Goal: Task Accomplishment & Management: Use online tool/utility

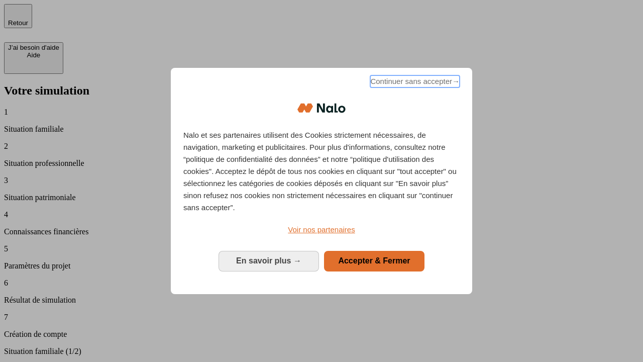
click at [414, 83] on span "Continuer sans accepter →" at bounding box center [414, 81] width 89 height 12
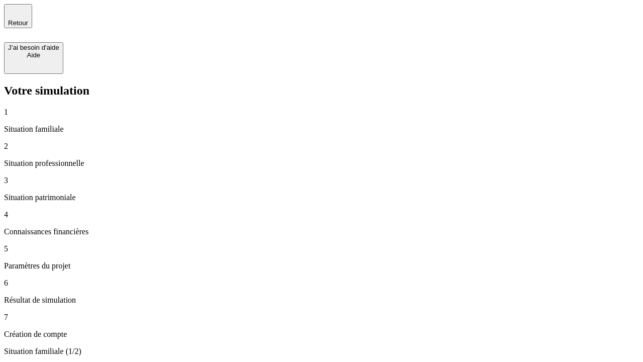
type input "70 000"
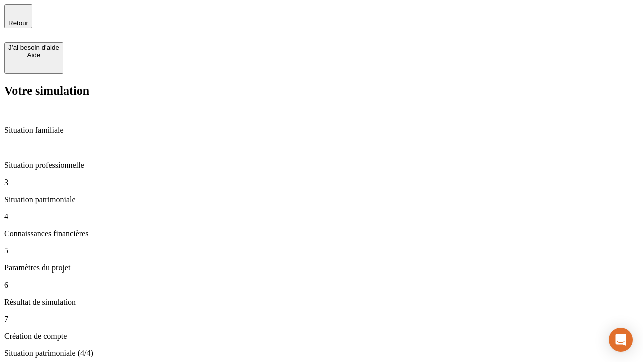
type input "800"
type input "6"
type input "400"
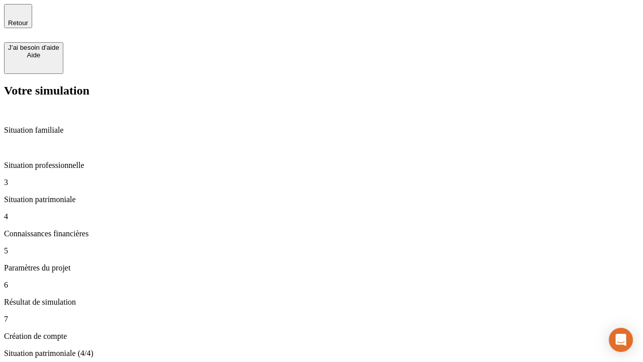
type input "3"
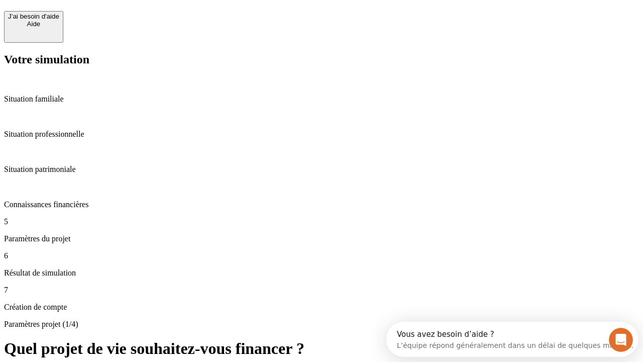
scroll to position [9, 0]
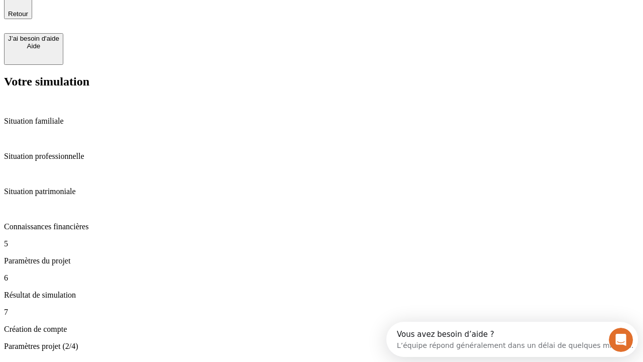
type input "35"
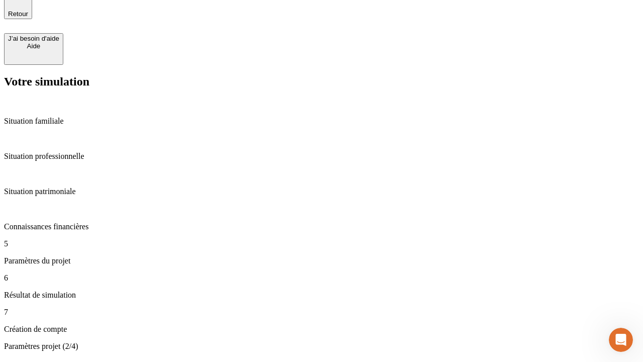
type input "500"
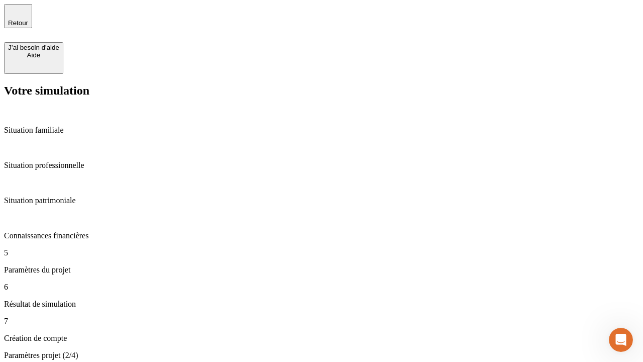
type input "640"
